Goal: Find specific page/section

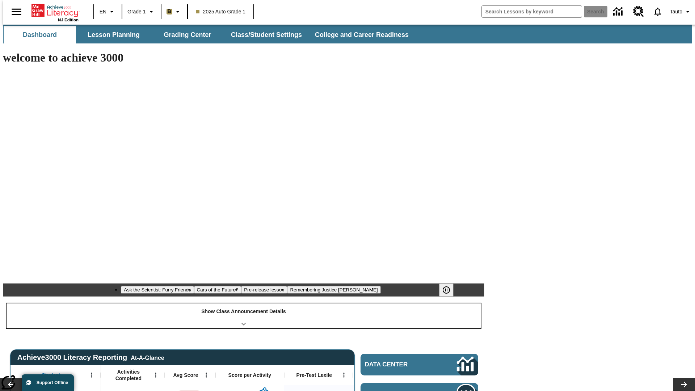
click at [244, 303] on div "Show Class Announcement Details" at bounding box center [244, 315] width 474 height 25
